Goal: Task Accomplishment & Management: Use online tool/utility

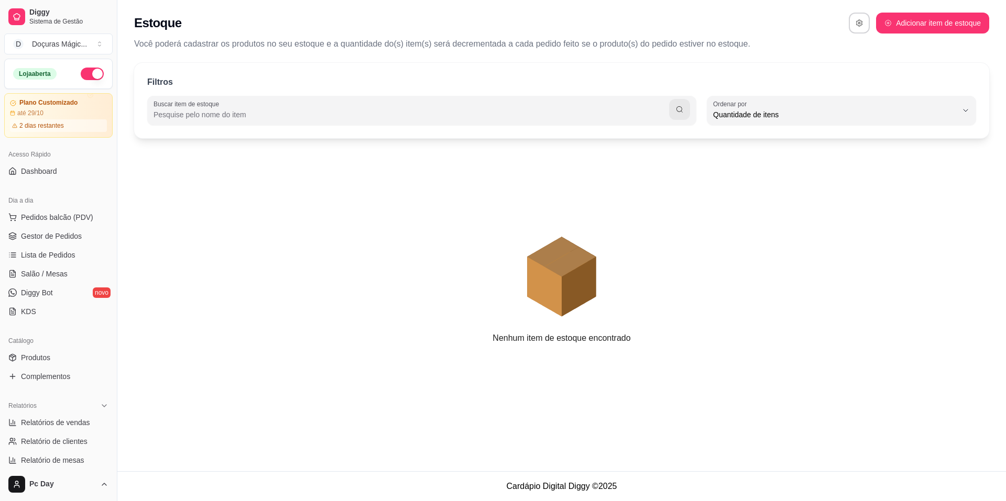
select select "QUANTITY_ORDER"
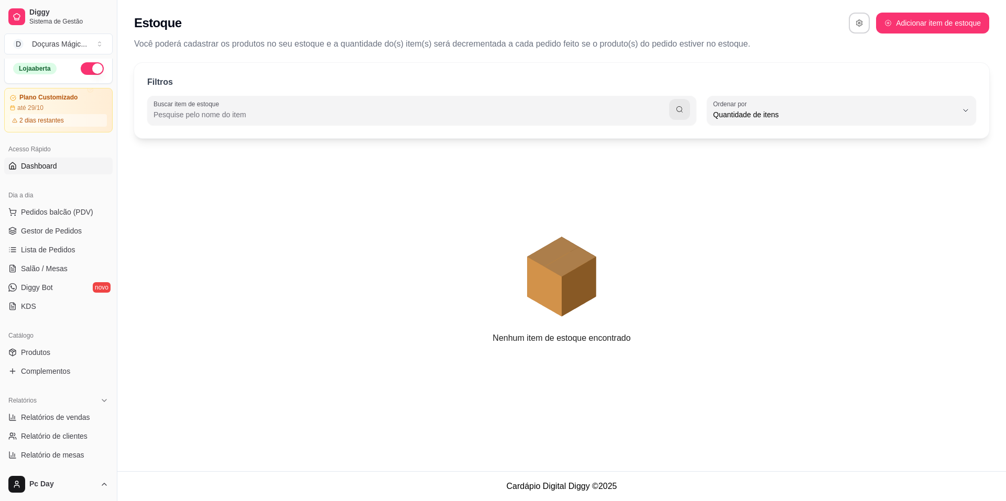
click at [67, 165] on link "Dashboard" at bounding box center [58, 166] width 108 height 17
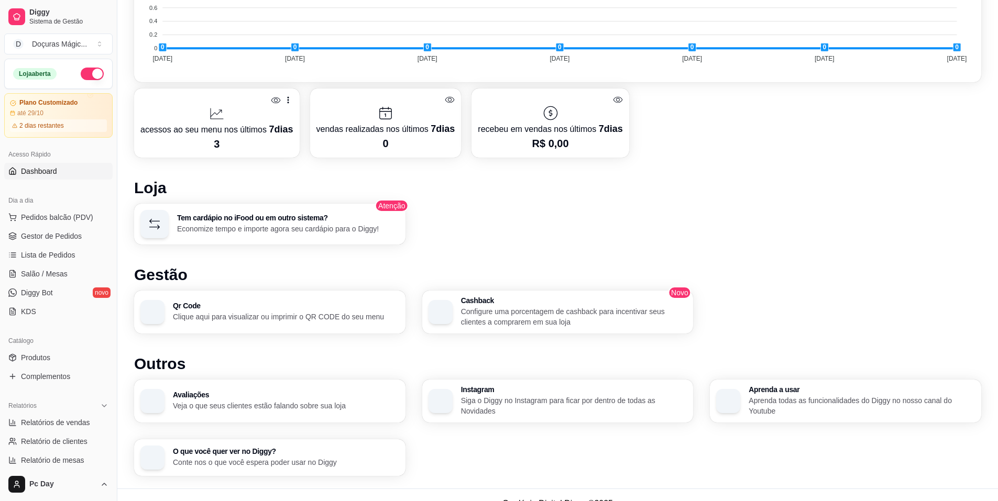
scroll to position [423, 0]
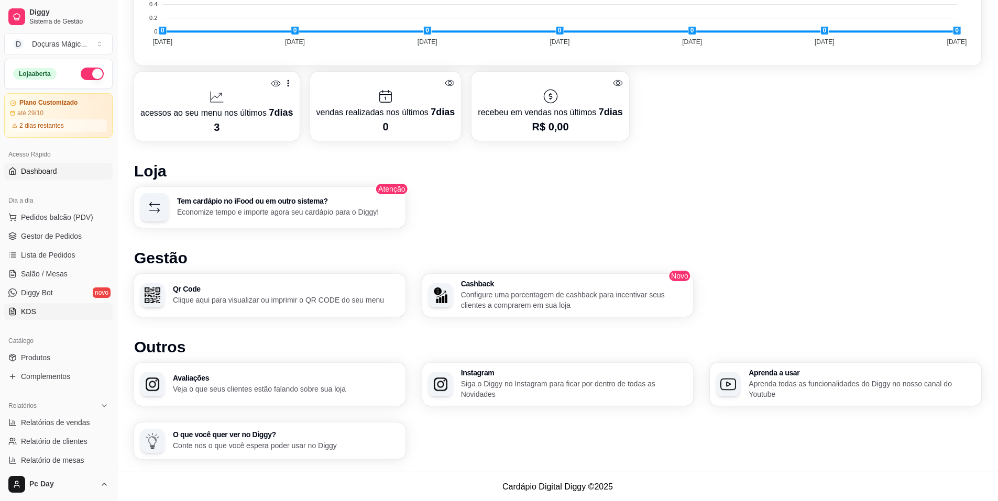
click at [57, 309] on link "KDS" at bounding box center [58, 311] width 108 height 17
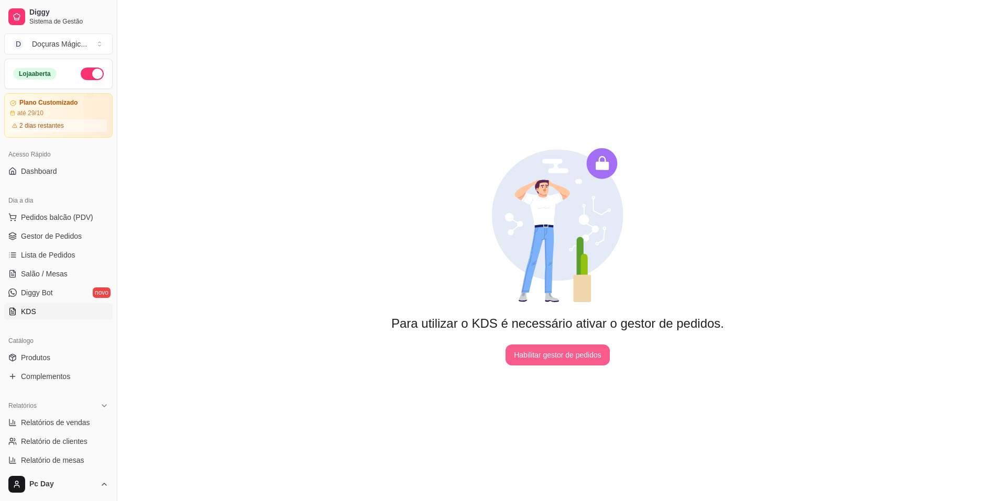
click at [533, 357] on button "Habilitar gestor de pedidos" at bounding box center [558, 355] width 104 height 21
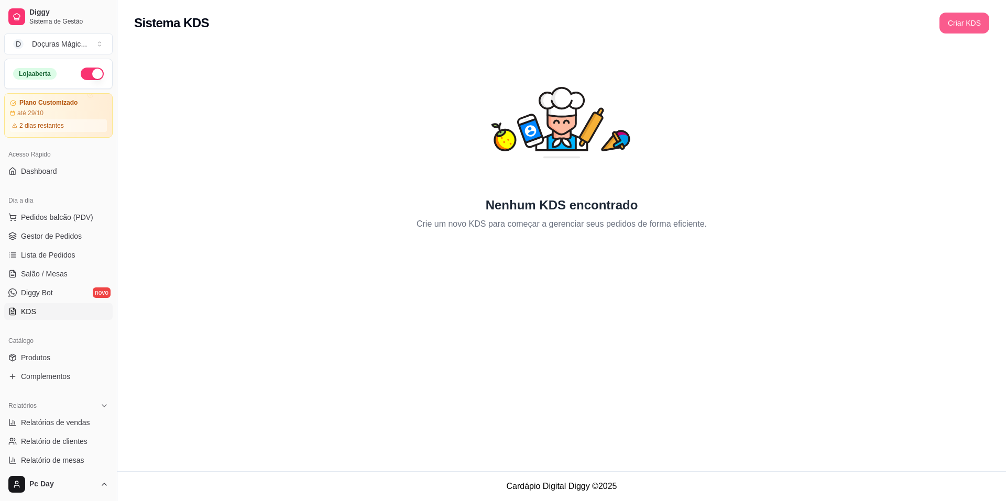
click at [975, 26] on button "Criar KDS" at bounding box center [964, 23] width 50 height 21
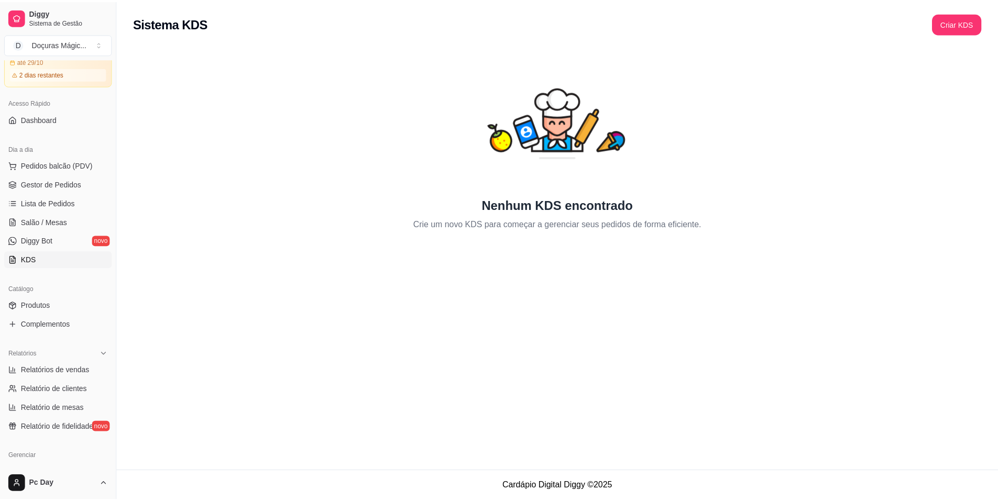
scroll to position [52, 0]
click at [52, 308] on link "Produtos" at bounding box center [58, 305] width 108 height 17
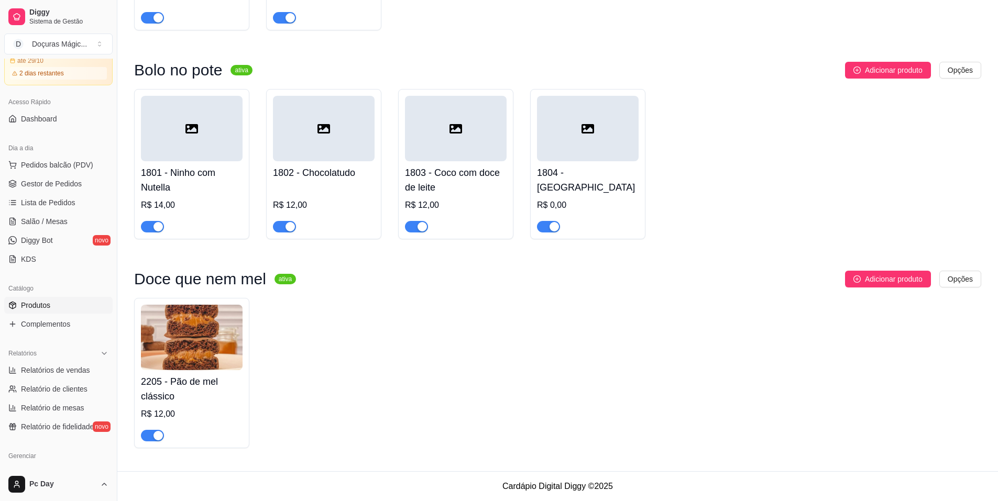
scroll to position [1061, 0]
click at [213, 343] on img at bounding box center [192, 337] width 102 height 65
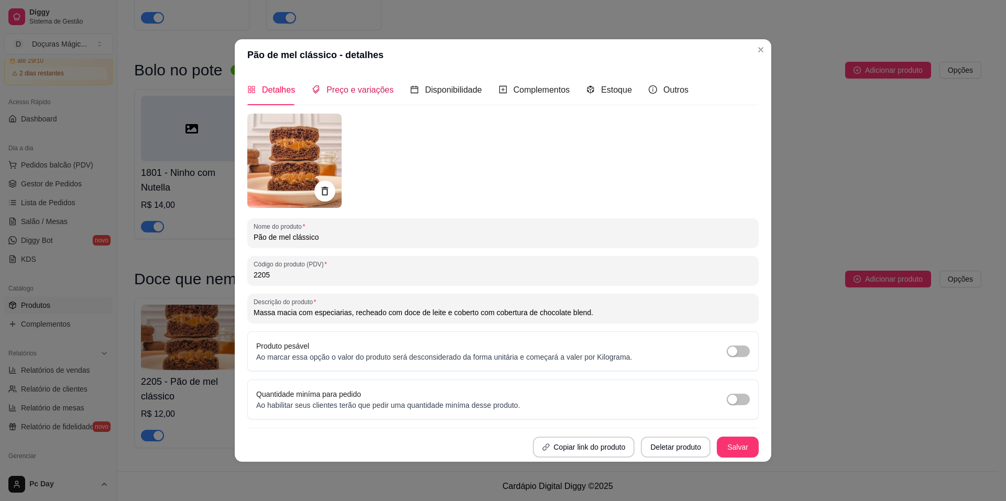
click at [348, 88] on span "Preço e variações" at bounding box center [359, 89] width 67 height 9
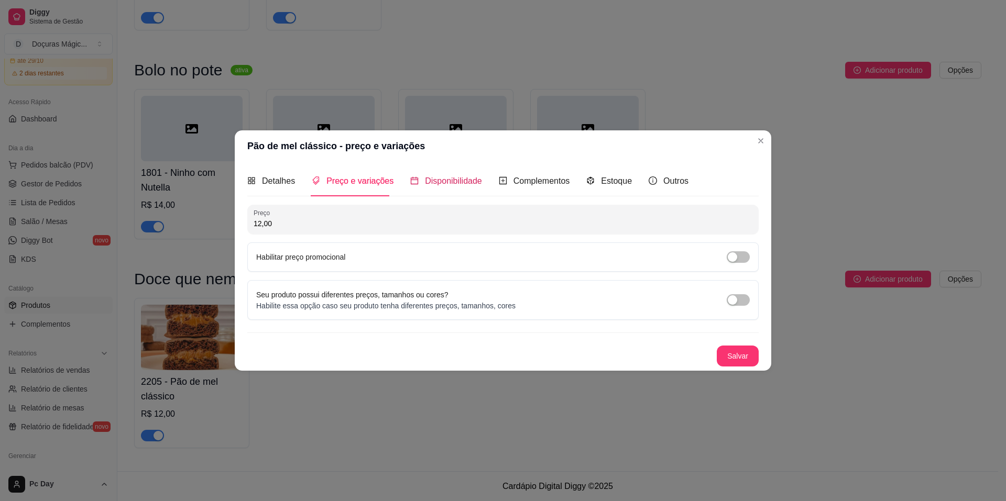
click at [434, 179] on span "Disponibilidade" at bounding box center [453, 181] width 57 height 9
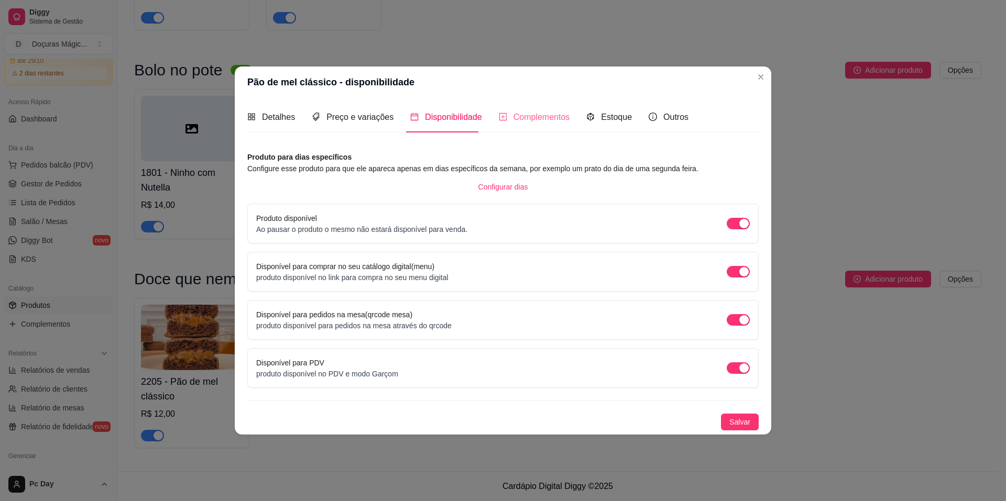
click at [512, 124] on div "Complementos" at bounding box center [534, 117] width 71 height 30
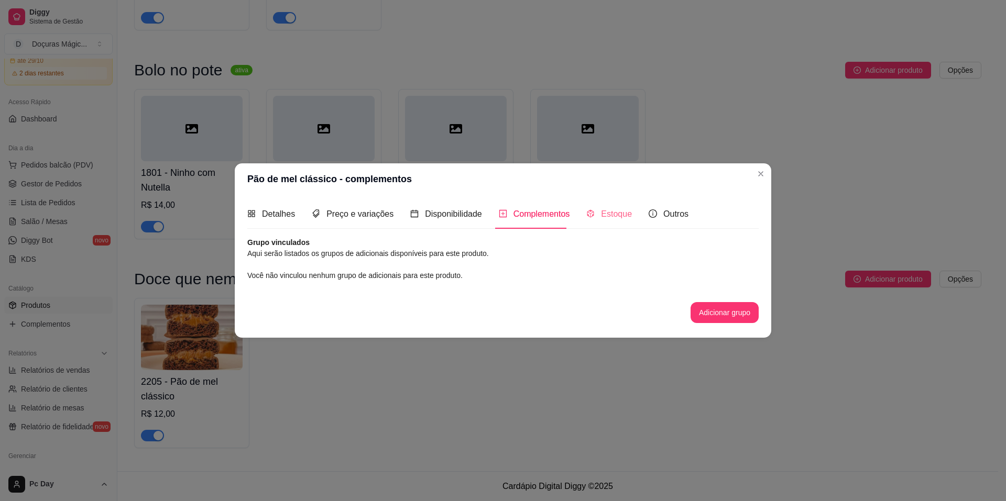
click at [618, 222] on div "Estoque" at bounding box center [609, 214] width 46 height 30
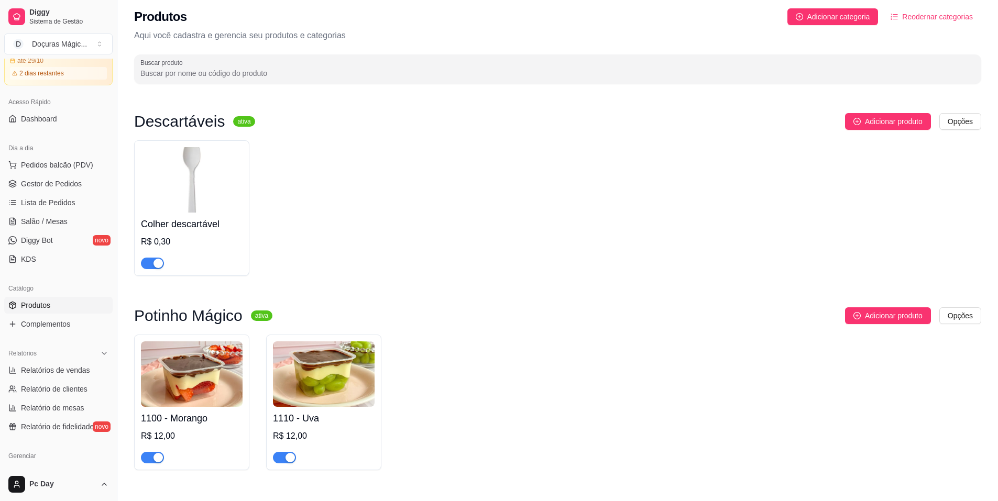
scroll to position [0, 0]
